Goal: Use online tool/utility

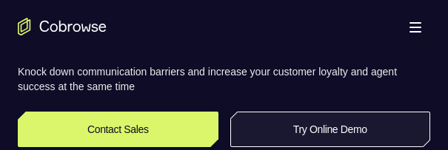
scroll to position [296, 0]
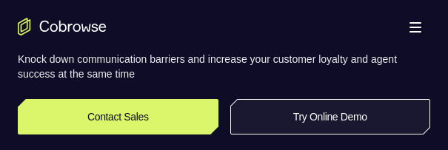
click at [287, 118] on link "Try Online Demo" at bounding box center [330, 117] width 201 height 36
click at [296, 118] on link "Try Online Demo" at bounding box center [330, 117] width 201 height 36
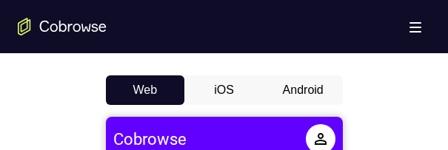
click at [294, 88] on button "Android" at bounding box center [302, 90] width 79 height 30
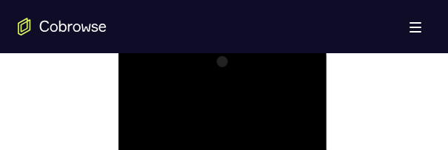
scroll to position [1154, 0]
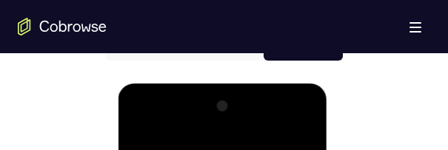
scroll to position [769, 0]
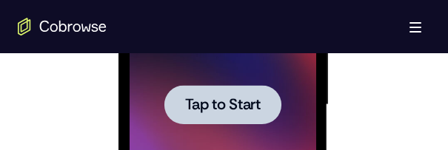
click at [229, 107] on span "Tap to Start" at bounding box center [222, 105] width 75 height 15
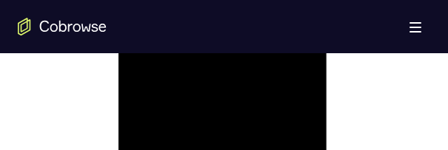
scroll to position [1125, 0]
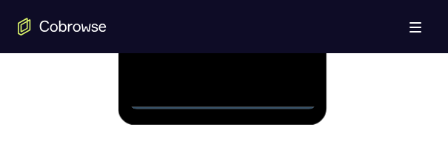
drag, startPoint x: 225, startPoint y: 98, endPoint x: 363, endPoint y: -187, distance: 317.0
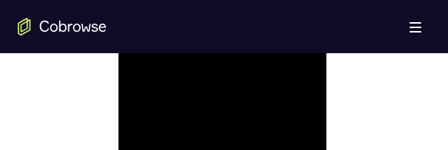
click at [294, 144] on div at bounding box center [222, 18] width 186 height 414
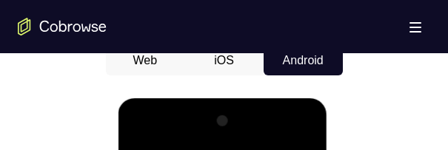
drag, startPoint x: 362, startPoint y: 115, endPoint x: 357, endPoint y: 123, distance: 9.3
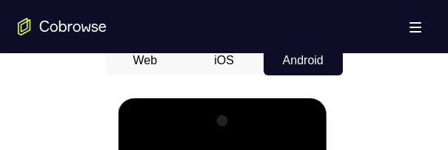
scroll to position [917, 0]
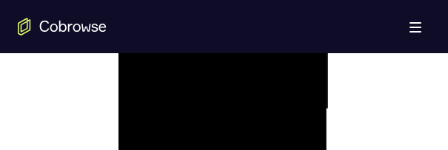
click at [283, 100] on div at bounding box center [222, 109] width 186 height 414
click at [289, 110] on div at bounding box center [222, 109] width 186 height 414
click at [212, 149] on div at bounding box center [222, 109] width 186 height 414
click at [224, 94] on div at bounding box center [222, 109] width 186 height 414
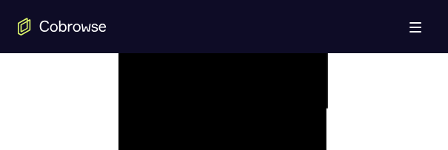
click at [225, 94] on div at bounding box center [222, 109] width 186 height 414
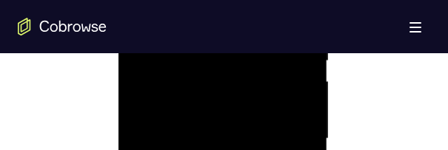
scroll to position [1006, 0]
click at [223, 75] on div at bounding box center [222, 21] width 186 height 414
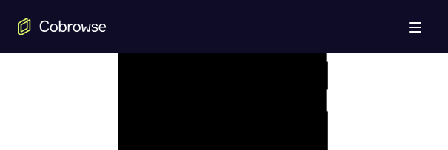
click at [190, 93] on div at bounding box center [222, 139] width 186 height 414
